Goal: Transaction & Acquisition: Purchase product/service

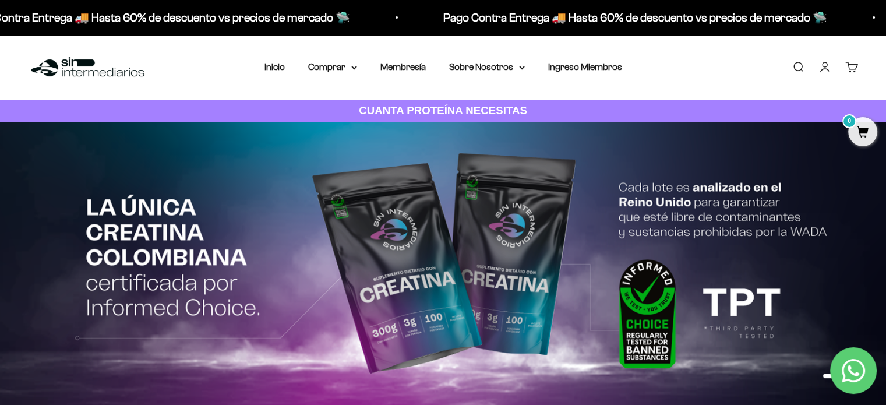
click at [823, 61] on link "Iniciar sesión" at bounding box center [824, 67] width 13 height 13
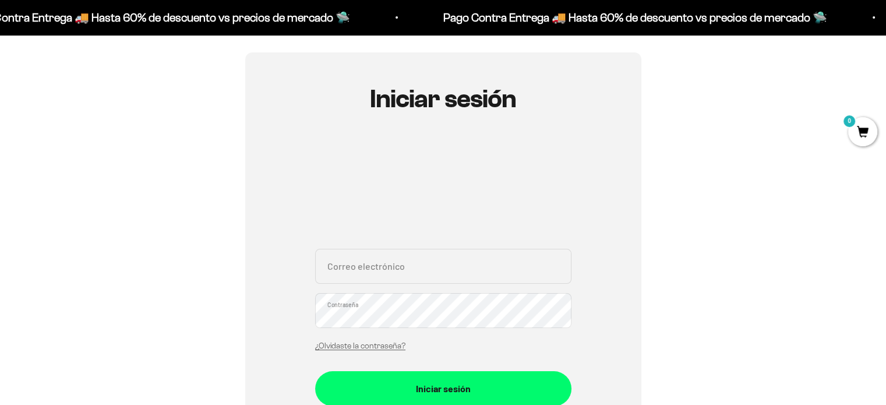
scroll to position [94, 0]
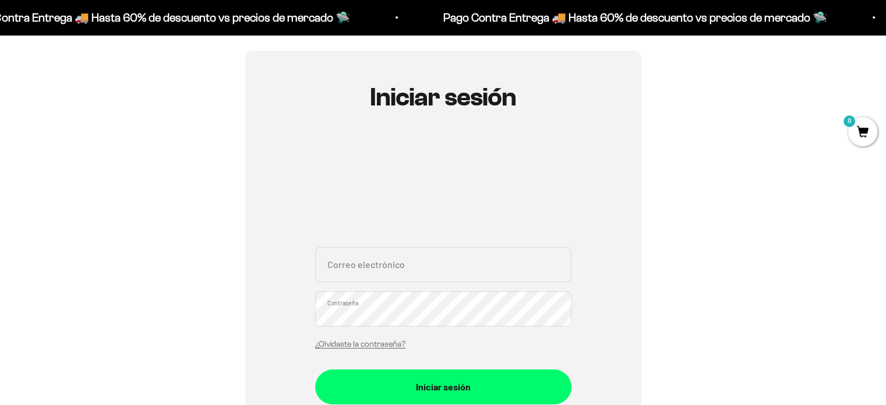
click at [409, 263] on input "Correo electrónico" at bounding box center [443, 264] width 256 height 35
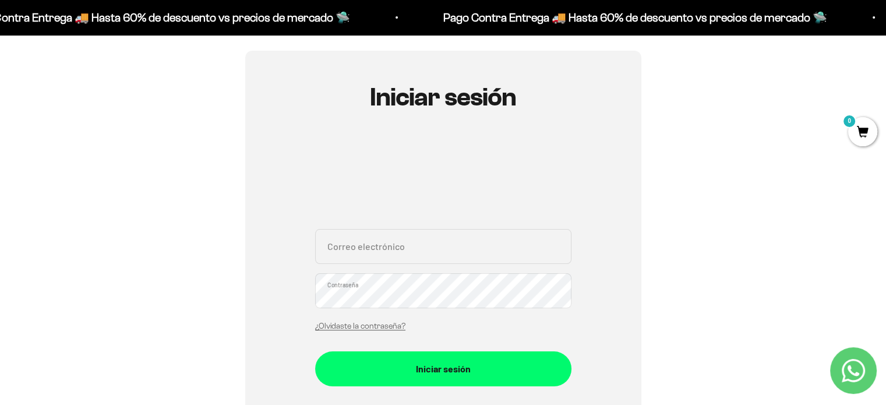
click at [388, 244] on input "Correo electrónico" at bounding box center [443, 246] width 256 height 35
type input "[EMAIL_ADDRESS][DOMAIN_NAME]"
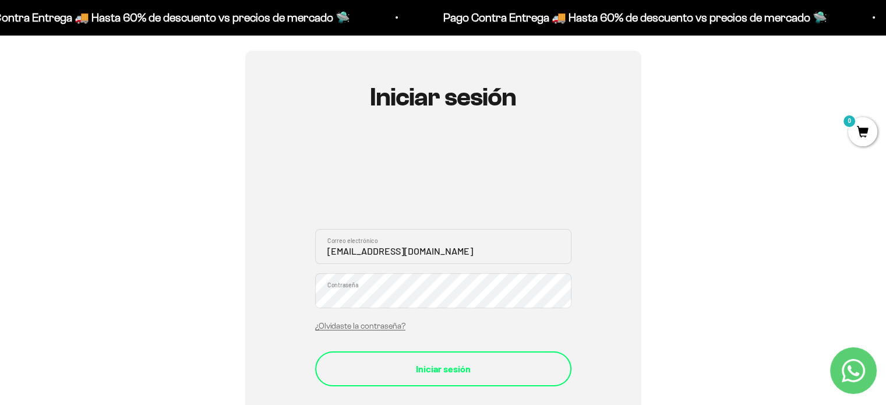
click at [420, 353] on button "Iniciar sesión" at bounding box center [443, 368] width 256 height 35
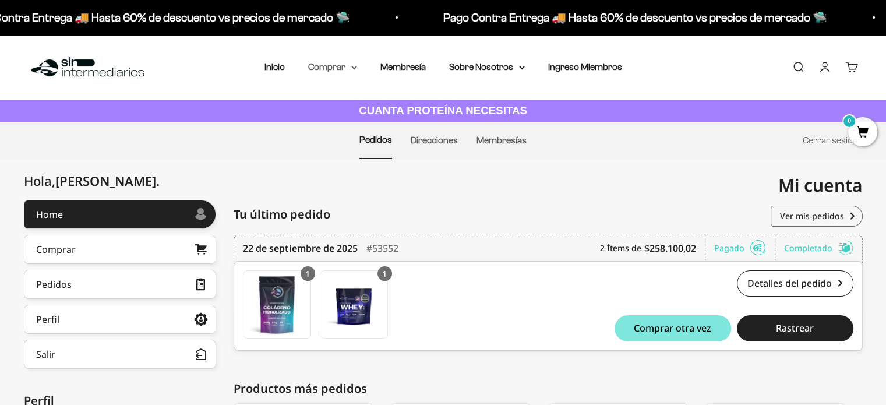
click at [326, 72] on summary "Comprar" at bounding box center [332, 66] width 49 height 15
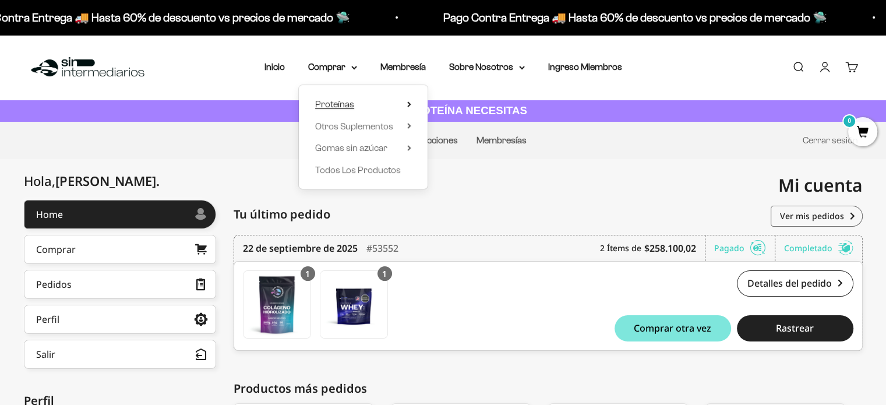
click at [339, 99] on span "Proteínas" at bounding box center [334, 104] width 39 height 10
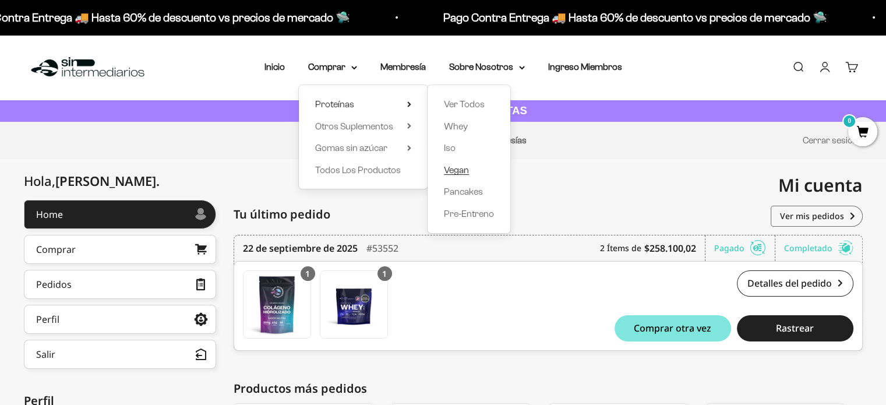
click at [448, 167] on span "Vegan" at bounding box center [456, 170] width 25 height 10
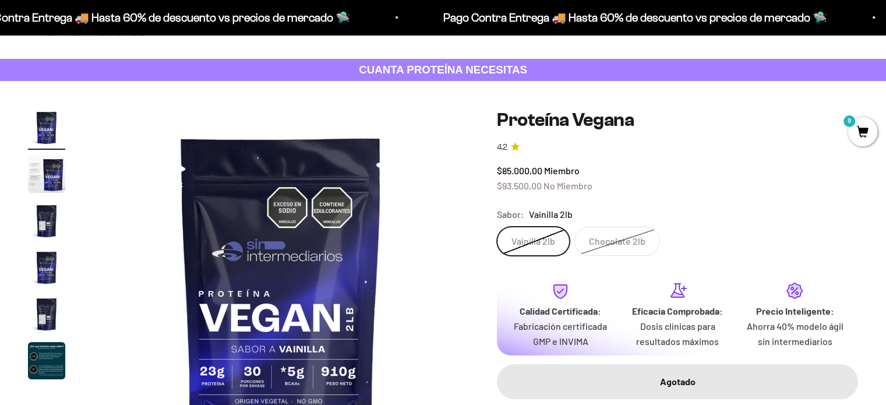
scroll to position [57, 0]
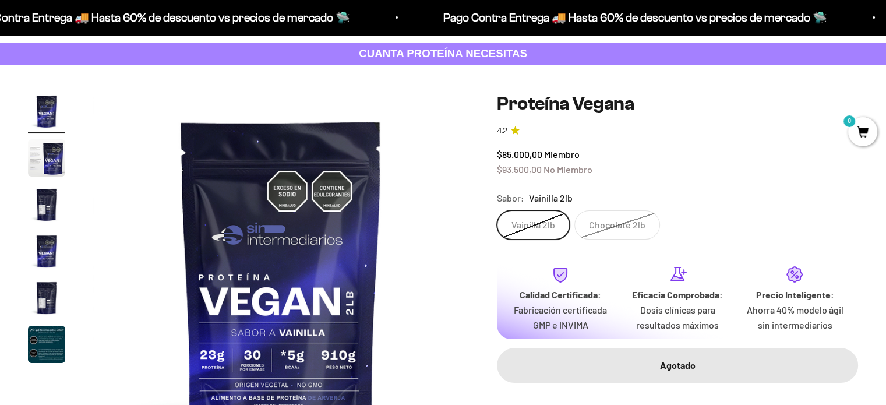
click at [589, 233] on label "Chocolate 2lb" at bounding box center [617, 224] width 86 height 29
click at [497, 210] on input "Chocolate 2lb" at bounding box center [496, 210] width 1 height 1
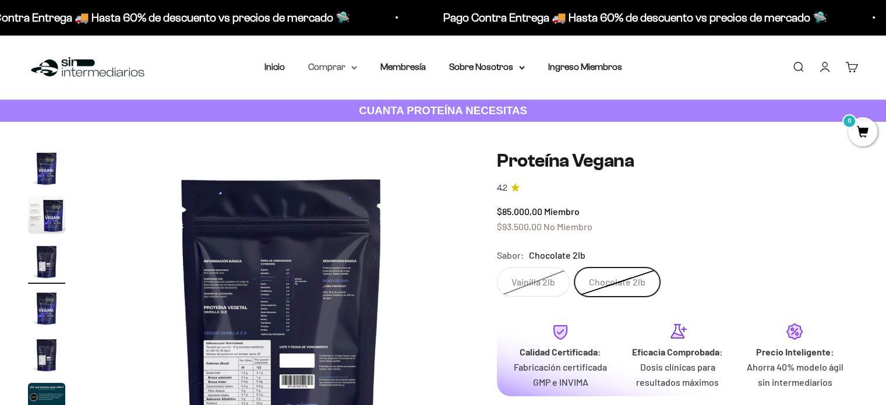
click at [346, 71] on summary "Comprar" at bounding box center [332, 66] width 49 height 15
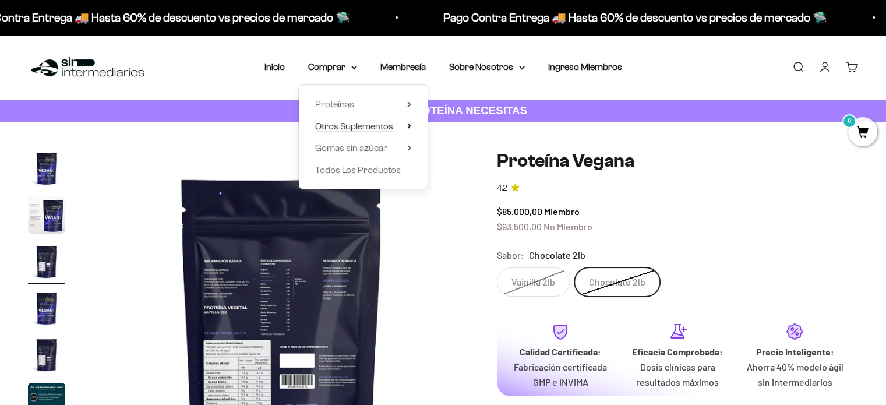
click at [355, 125] on span "Otros Suplementos" at bounding box center [354, 126] width 78 height 10
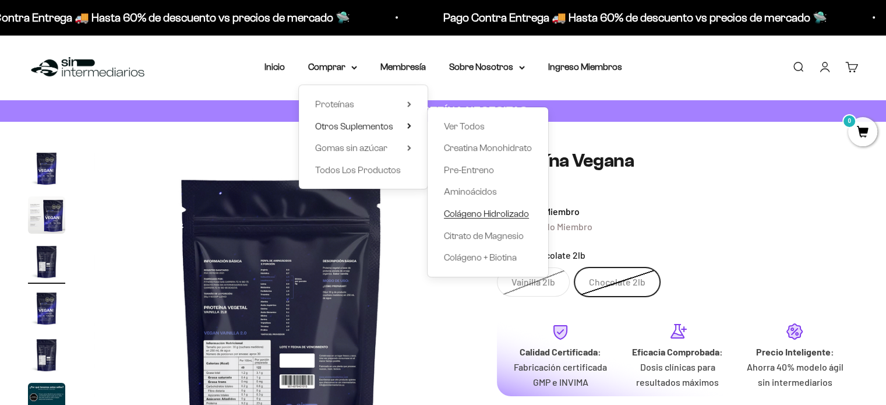
click at [464, 214] on span "Colágeno Hidrolizado" at bounding box center [486, 213] width 85 height 10
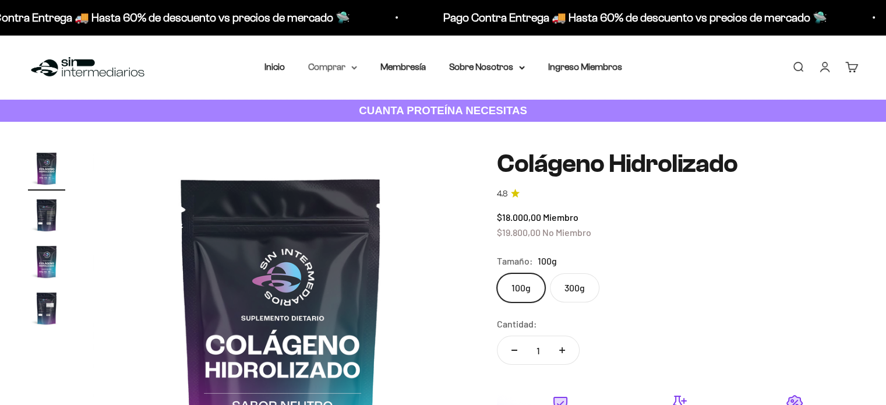
click at [337, 68] on summary "Comprar" at bounding box center [332, 66] width 49 height 15
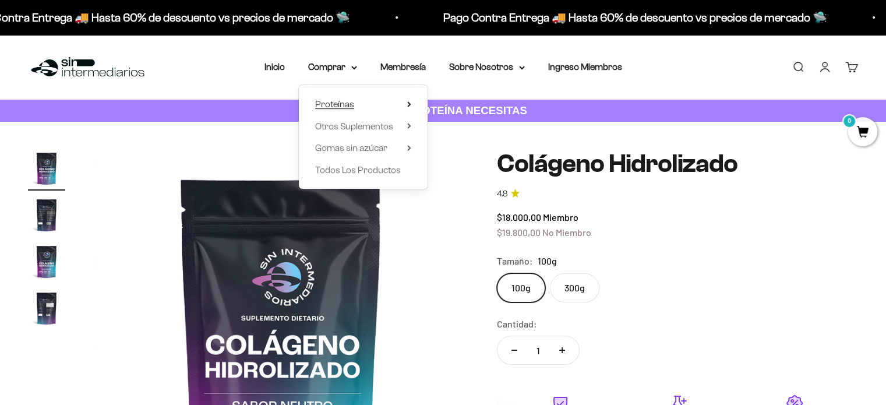
click at [386, 106] on summary "Proteínas" at bounding box center [363, 104] width 96 height 15
click at [391, 125] on span "Otros Suplementos" at bounding box center [354, 126] width 78 height 10
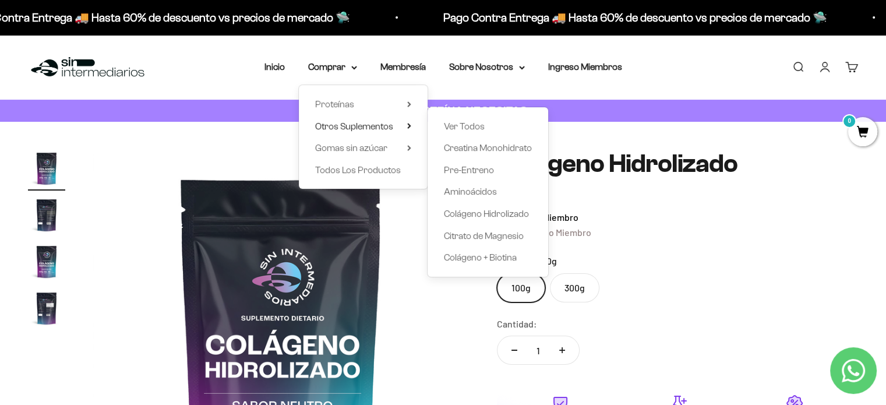
click at [398, 257] on img at bounding box center [281, 338] width 376 height 376
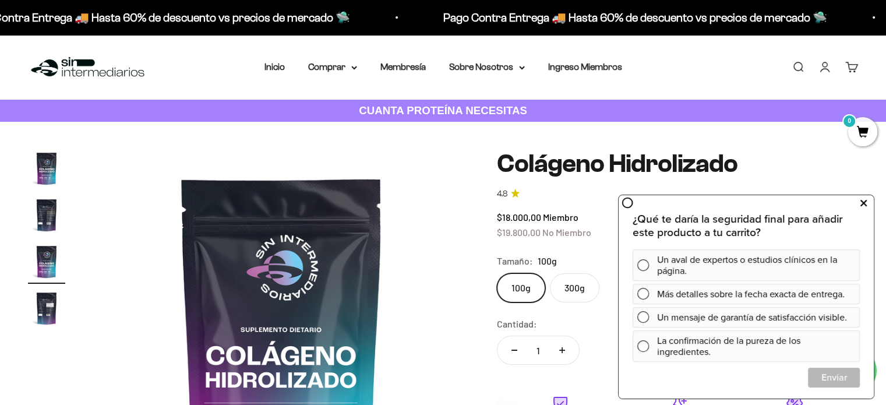
click at [861, 202] on icon at bounding box center [863, 203] width 6 height 15
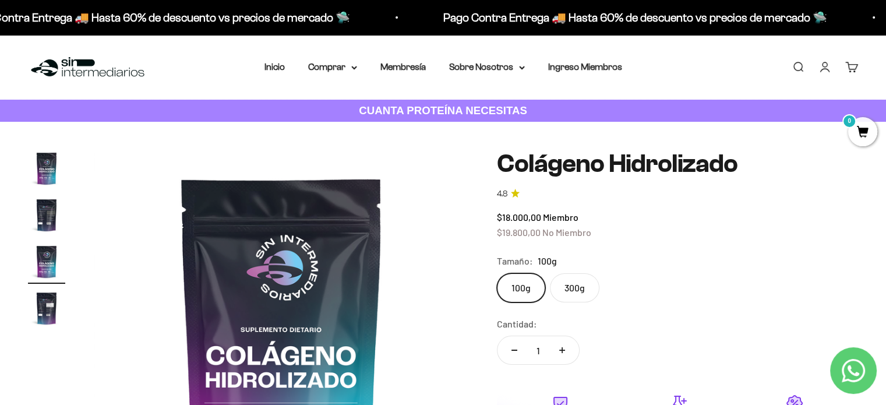
click at [572, 297] on label "300g" at bounding box center [574, 287] width 49 height 29
click at [497, 273] on input "300g" at bounding box center [496, 273] width 1 height 1
click at [527, 297] on label "100g" at bounding box center [521, 287] width 48 height 29
click at [497, 273] on input "100g" at bounding box center [496, 273] width 1 height 1
click at [559, 296] on label "300g" at bounding box center [574, 287] width 49 height 29
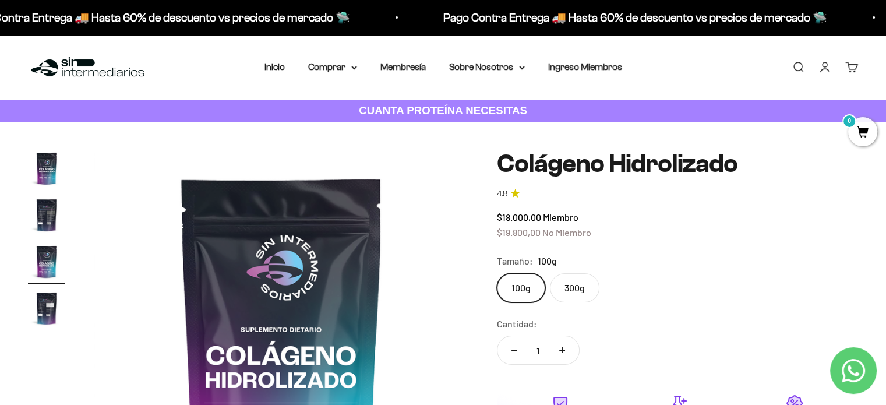
click at [497, 273] on input "300g" at bounding box center [496, 273] width 1 height 1
click at [342, 73] on summary "Comprar" at bounding box center [332, 66] width 49 height 15
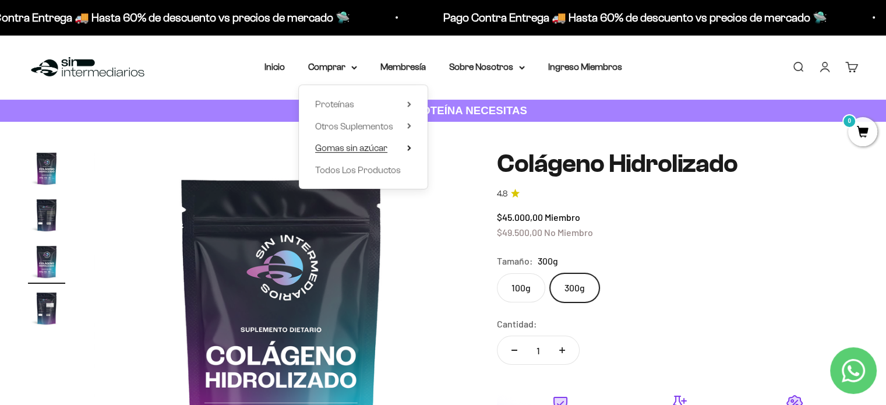
click at [346, 146] on span "Gomas sin azúcar" at bounding box center [351, 148] width 72 height 10
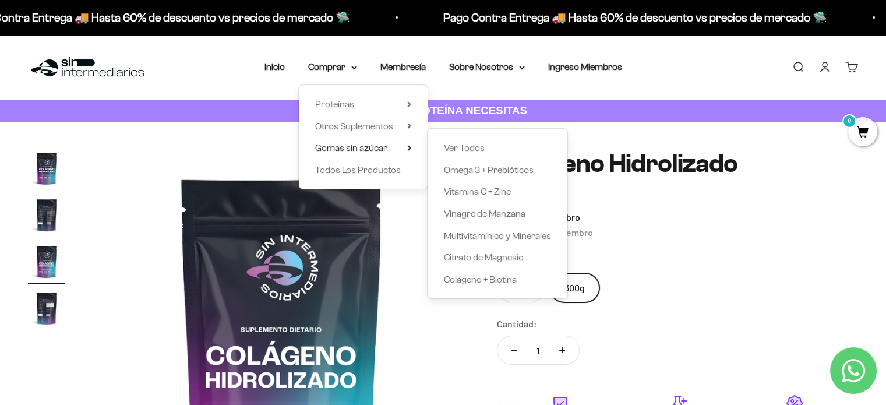
click at [395, 292] on img at bounding box center [282, 338] width 376 height 376
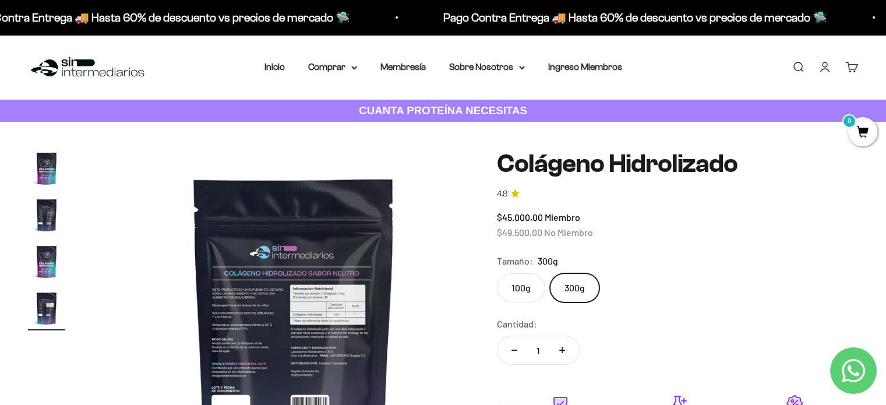
scroll to position [0, 1169]
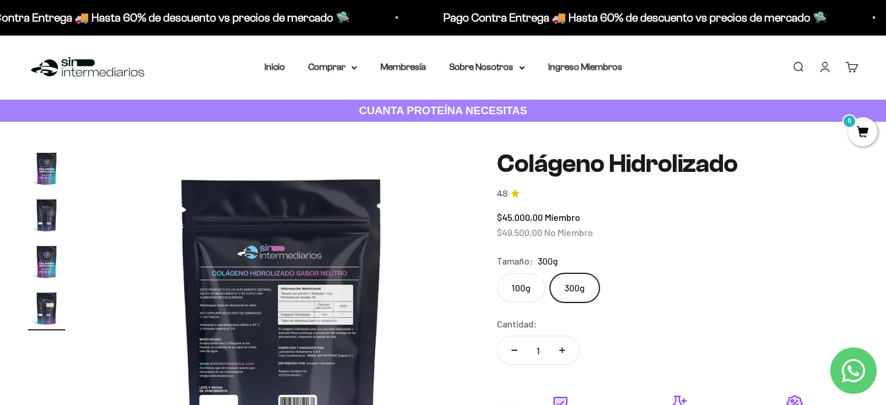
click at [395, 292] on img at bounding box center [282, 338] width 376 height 376
click at [53, 169] on img "Ir al artículo 1" at bounding box center [46, 168] width 37 height 37
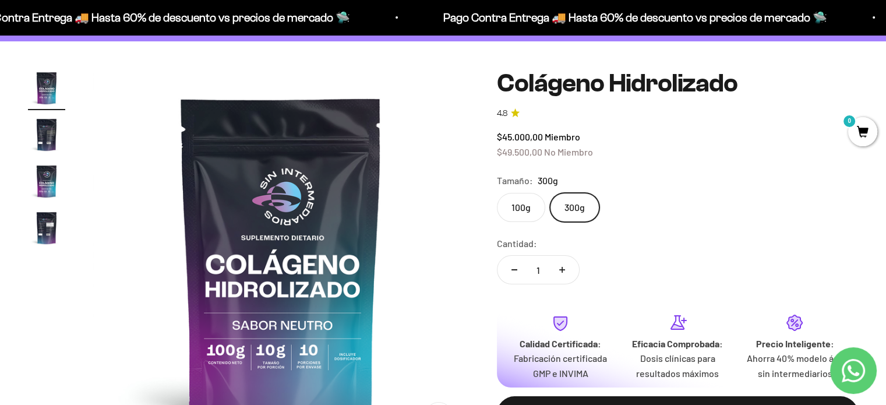
scroll to position [79, 0]
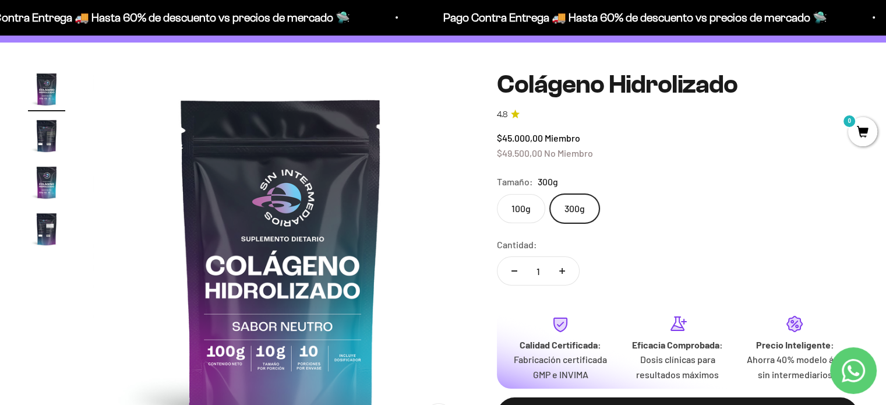
click at [542, 212] on label "100g" at bounding box center [521, 208] width 48 height 29
click at [497, 194] on input "100g" at bounding box center [496, 193] width 1 height 1
click at [564, 204] on label "300g" at bounding box center [574, 208] width 49 height 29
click at [497, 194] on input "300g" at bounding box center [496, 193] width 1 height 1
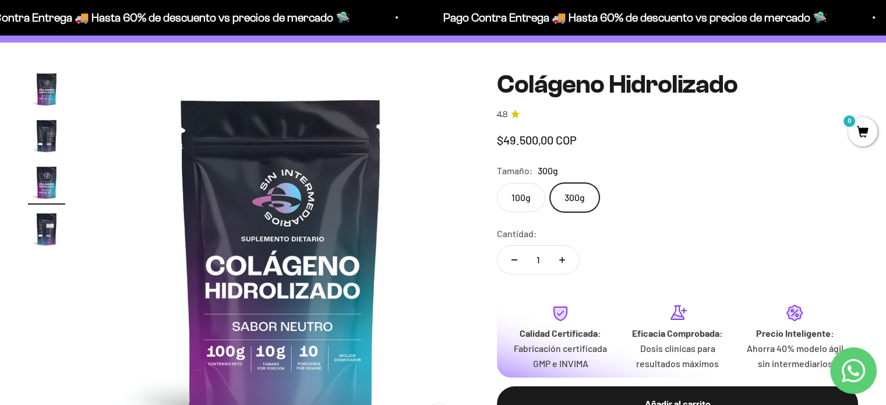
scroll to position [0, 779]
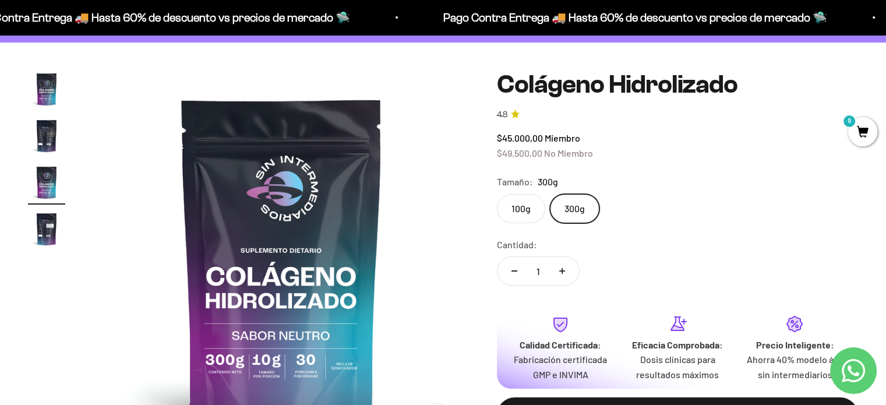
click at [564, 268] on icon "Aumentar cantidad" at bounding box center [562, 271] width 6 height 6
type input "3"
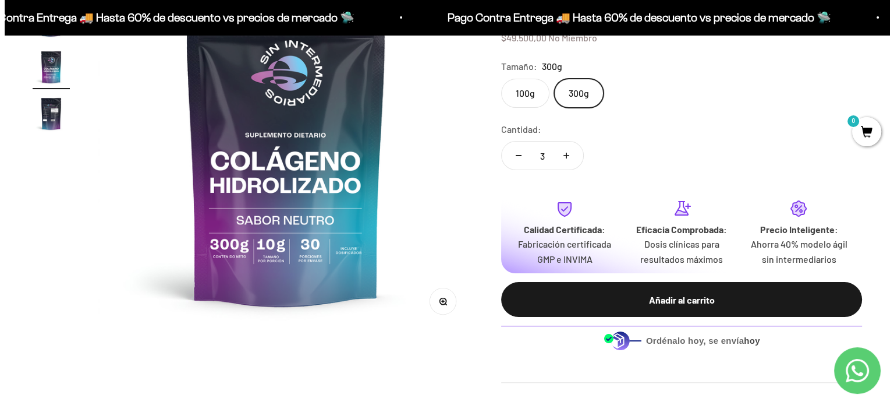
scroll to position [197, 0]
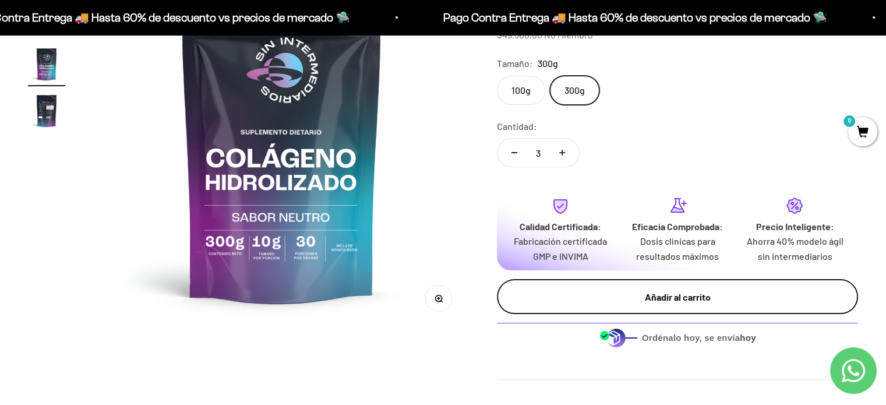
click at [669, 291] on div "Añadir al carrito" at bounding box center [677, 296] width 314 height 15
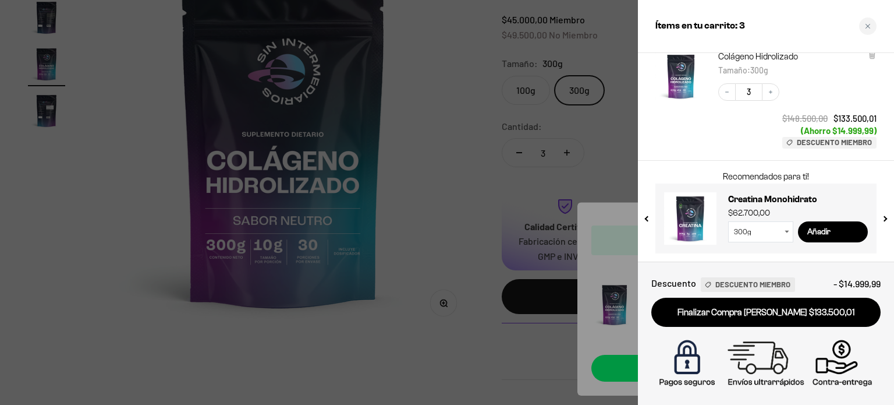
scroll to position [0, 0]
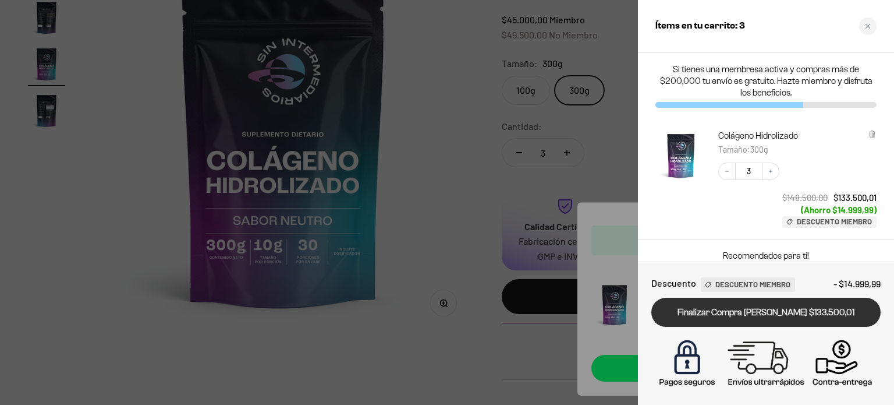
click at [754, 298] on link "Finalizar Compra Segura $133.500,01" at bounding box center [766, 313] width 229 height 30
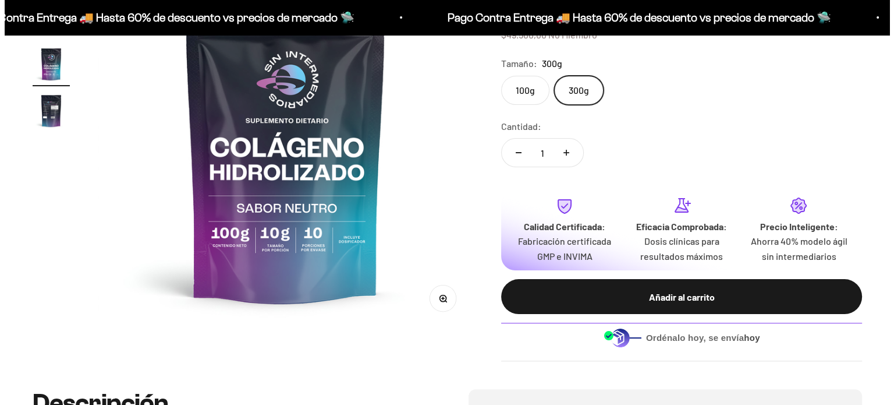
scroll to position [0, 779]
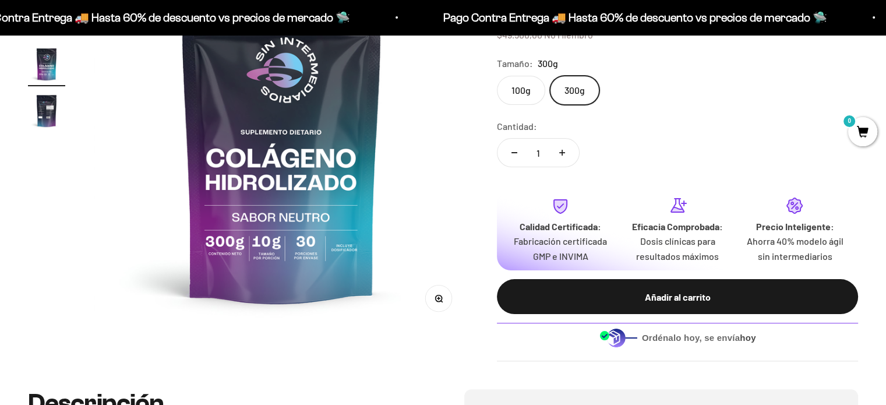
click at [563, 153] on icon "Aumentar cantidad" at bounding box center [562, 153] width 6 height 0
type input "2"
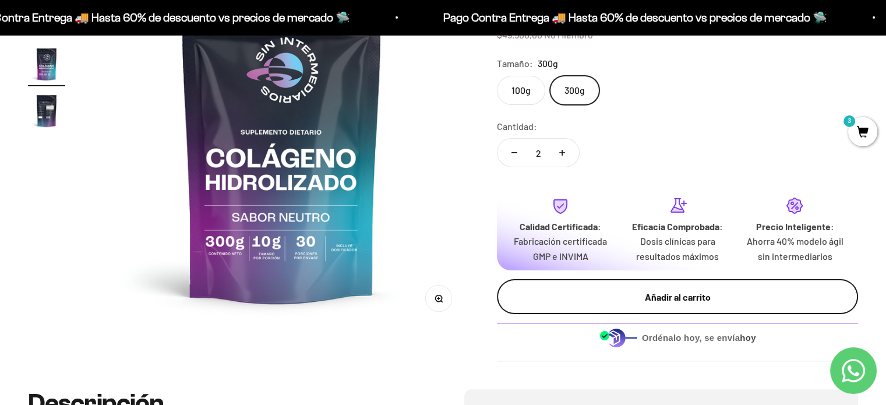
click at [624, 282] on button "Añadir al carrito" at bounding box center [677, 296] width 361 height 35
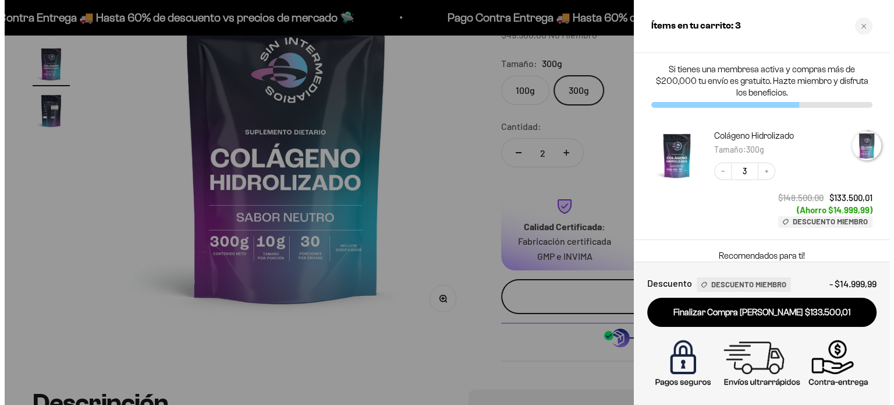
scroll to position [0, 789]
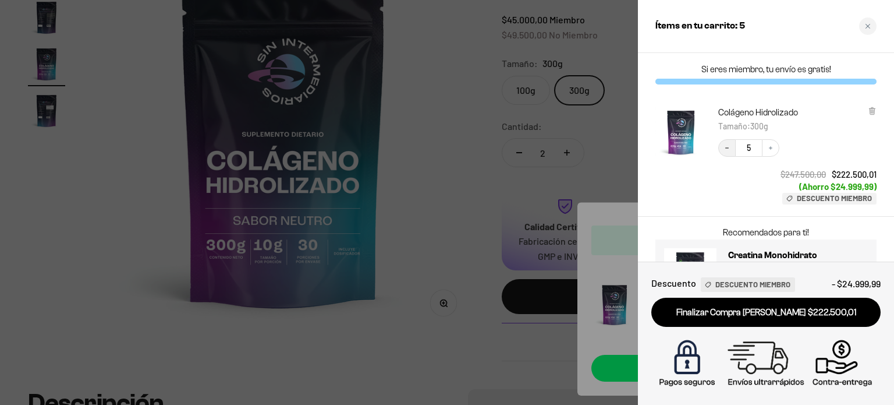
click at [731, 151] on button "Decrease quantity" at bounding box center [727, 147] width 17 height 17
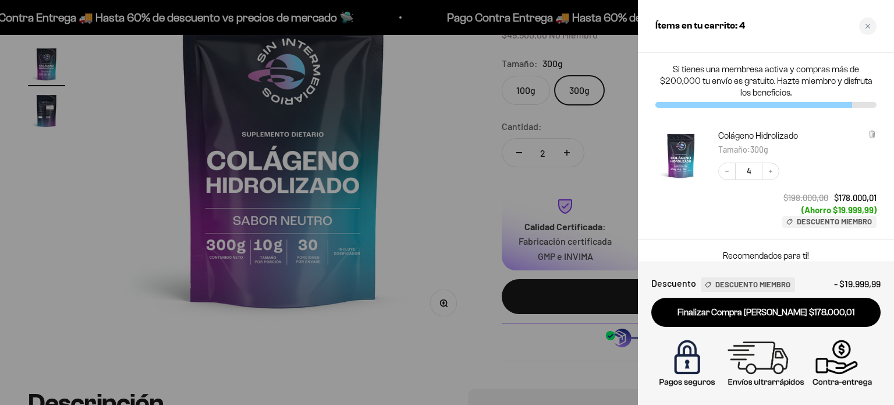
scroll to position [79, 0]
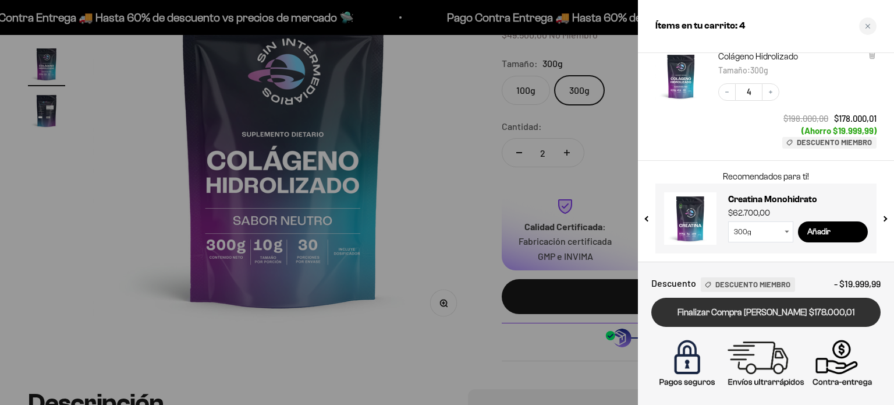
click at [767, 311] on link "Finalizar Compra [PERSON_NAME] $178.000,01" at bounding box center [766, 313] width 229 height 30
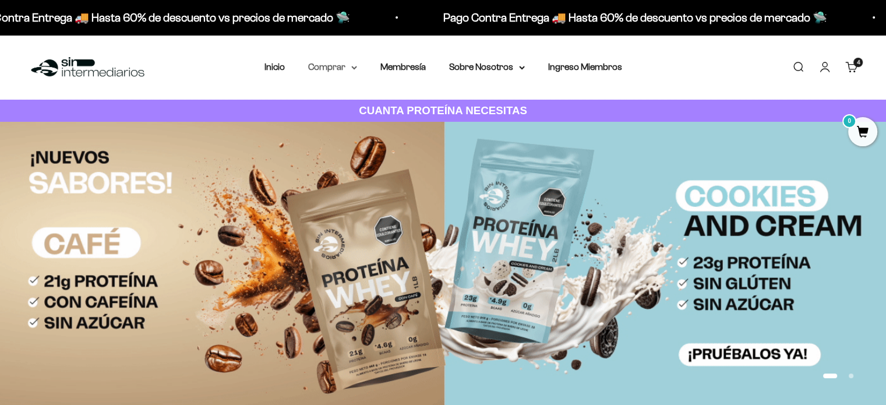
click at [330, 72] on summary "Comprar" at bounding box center [332, 66] width 49 height 15
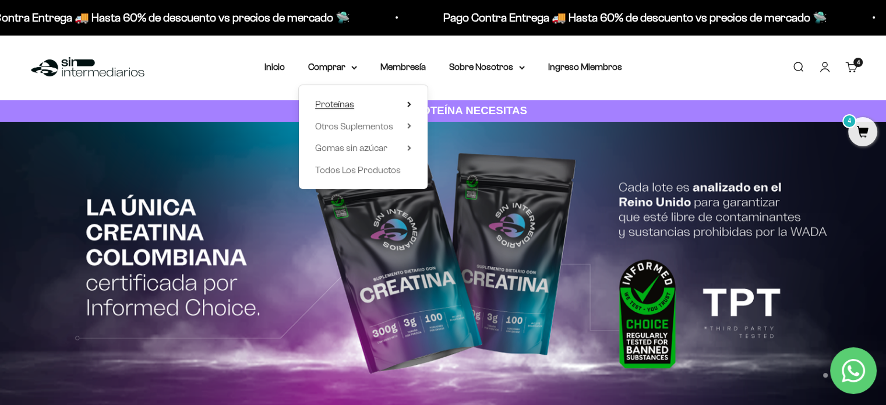
click at [405, 107] on summary "Proteínas" at bounding box center [363, 104] width 96 height 15
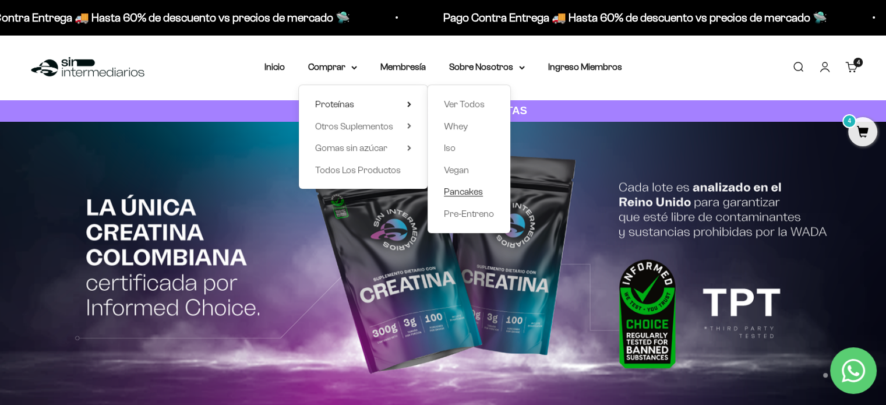
click at [464, 192] on span "Pancakes" at bounding box center [463, 191] width 39 height 10
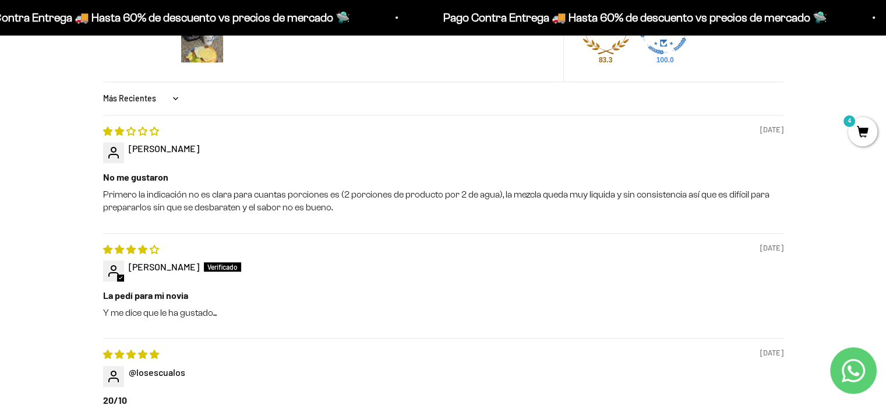
scroll to position [1044, 0]
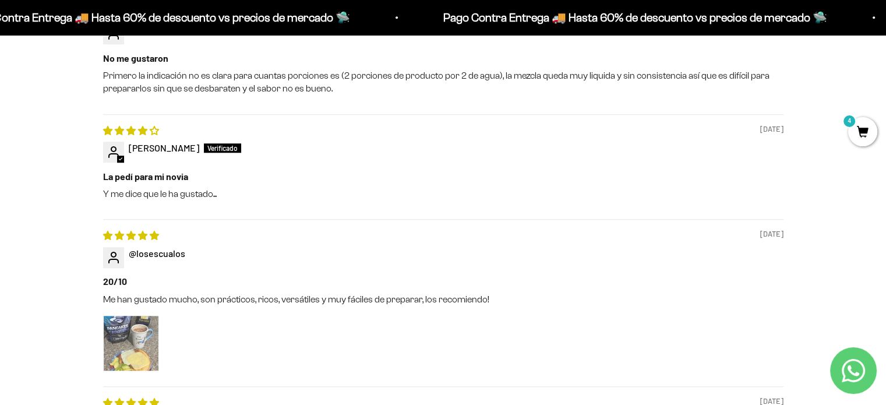
click at [151, 332] on img "Link to user picture 1" at bounding box center [131, 343] width 55 height 55
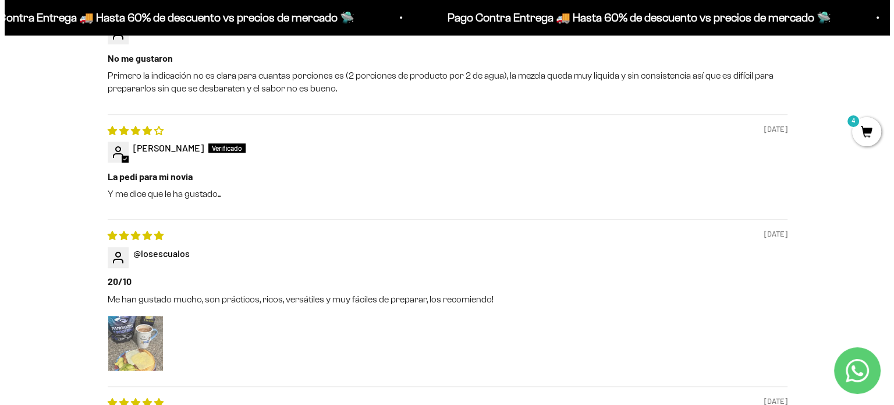
scroll to position [0, 0]
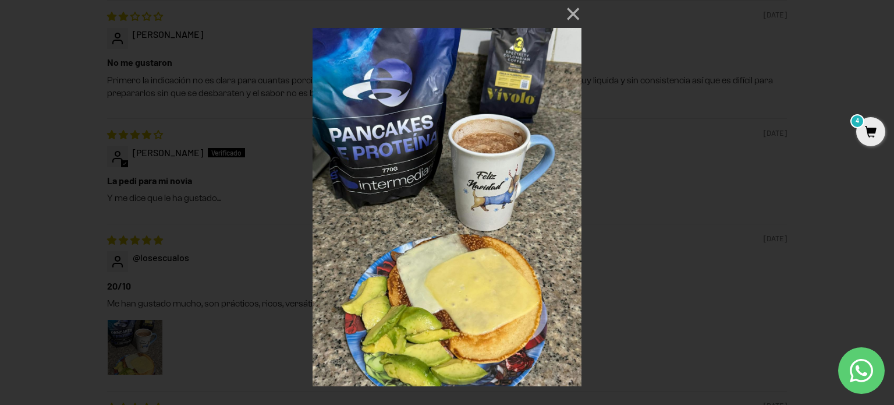
click at [185, 221] on div "× Loading..." at bounding box center [447, 202] width 894 height 405
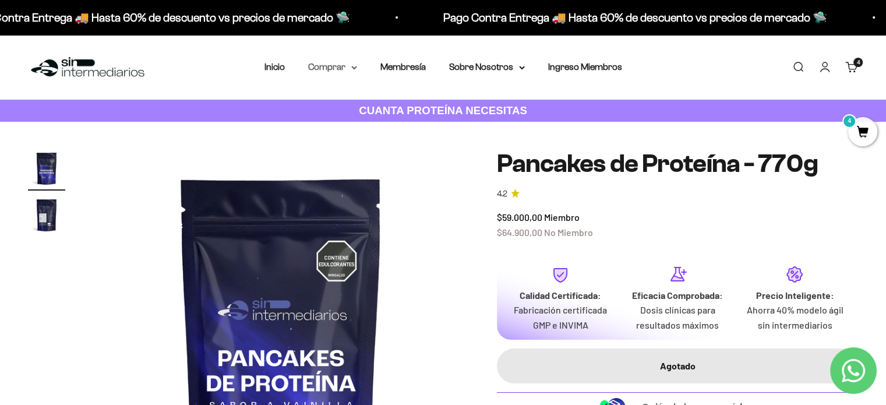
click at [327, 62] on summary "Comprar" at bounding box center [332, 66] width 49 height 15
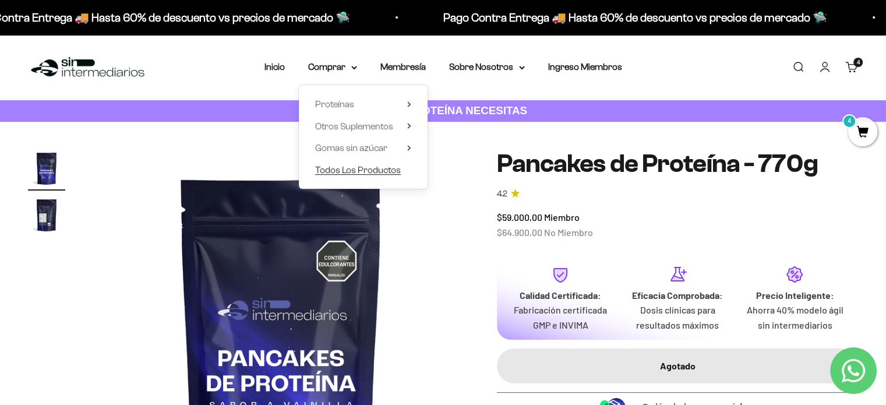
click at [380, 164] on span "Todos Los Productos" at bounding box center [358, 169] width 86 height 15
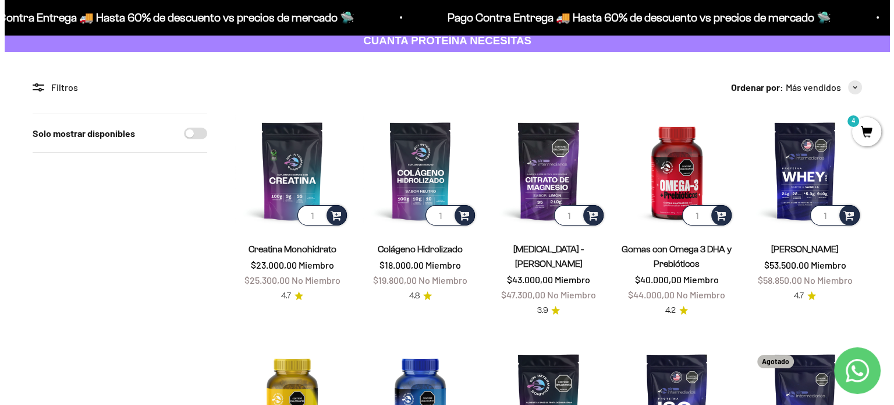
scroll to position [69, 0]
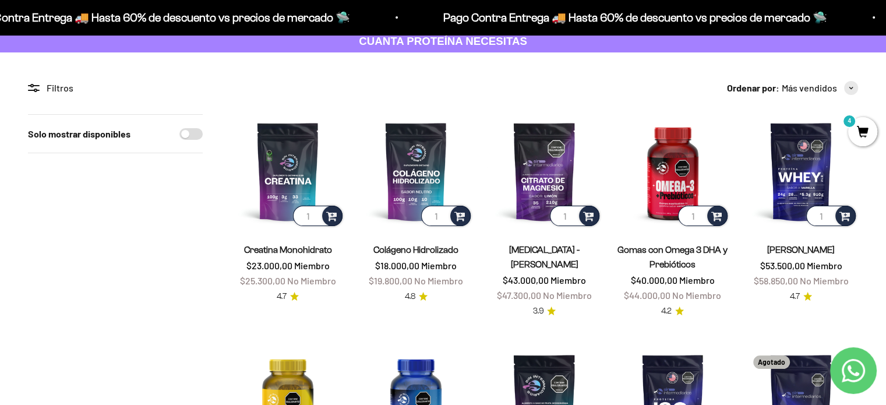
click at [868, 135] on span "4" at bounding box center [862, 131] width 29 height 29
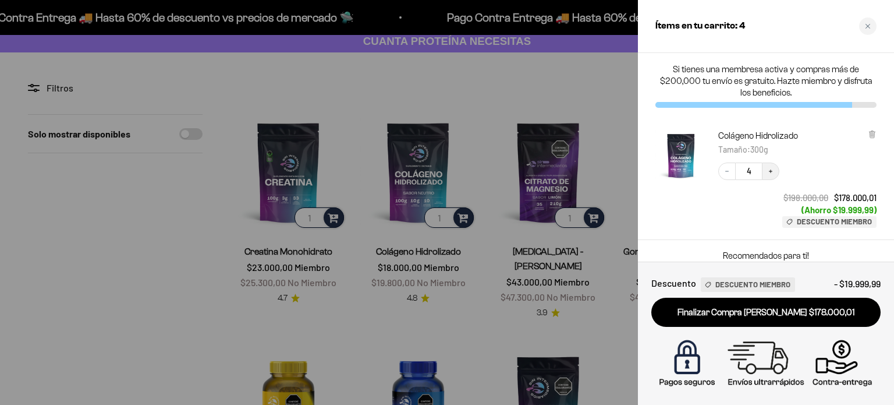
click at [773, 173] on icon "Increase quantity" at bounding box center [771, 171] width 7 height 7
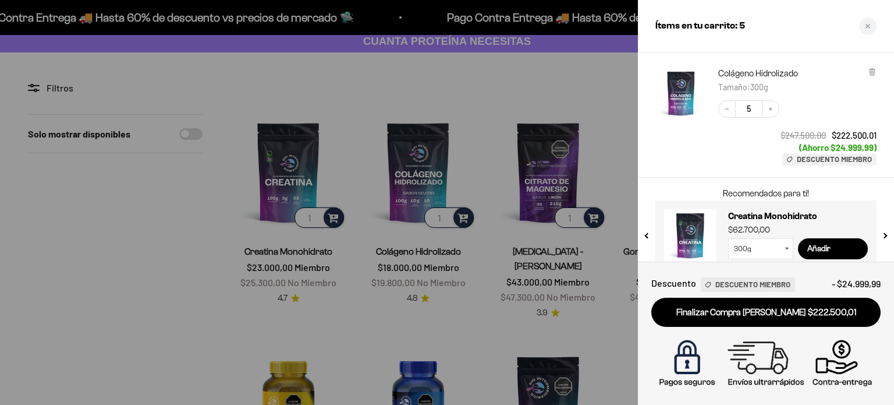
scroll to position [0, 0]
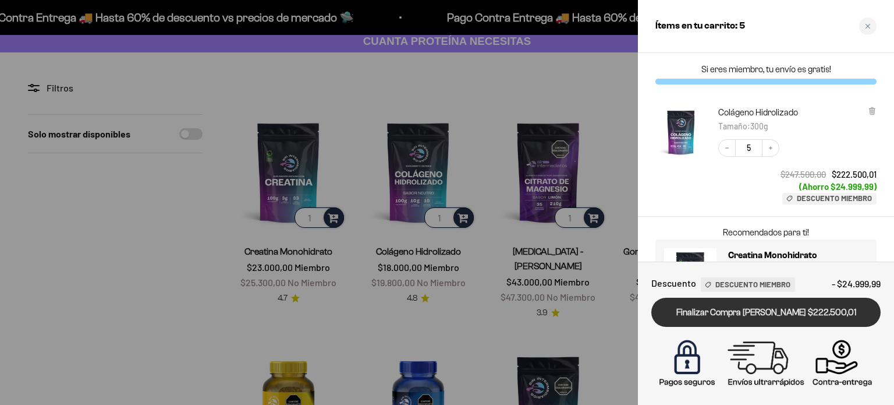
click at [788, 312] on link "Finalizar Compra [PERSON_NAME] $222.500,01" at bounding box center [766, 313] width 229 height 30
